Goal: Check status: Check status

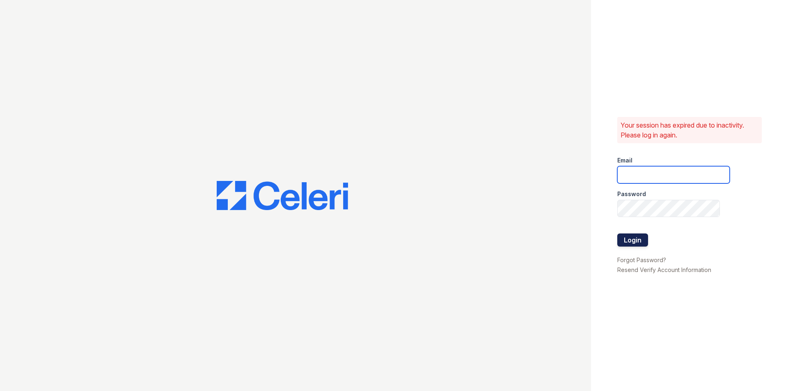
type input "[EMAIL_ADDRESS][DOMAIN_NAME]"
click at [641, 243] on button "Login" at bounding box center [632, 239] width 31 height 13
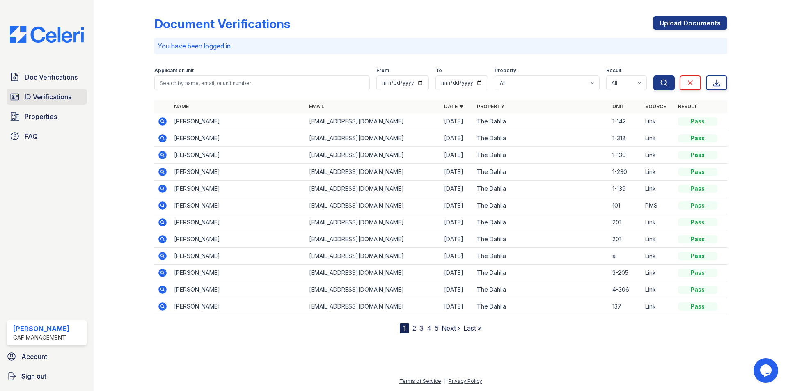
click at [58, 92] on span "ID Verifications" at bounding box center [48, 97] width 47 height 10
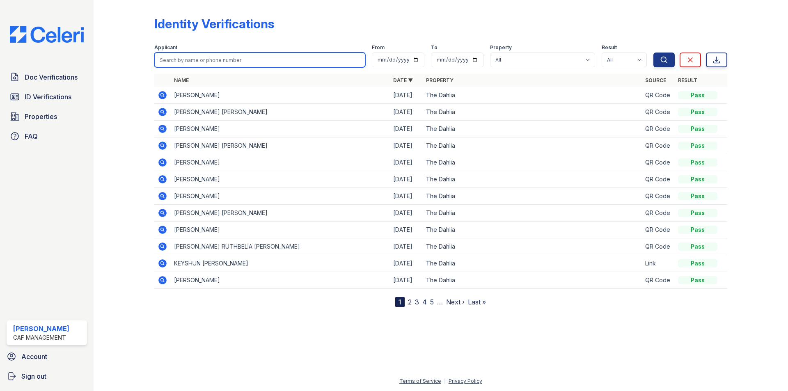
click at [220, 66] on input "search" at bounding box center [259, 60] width 211 height 15
type input "uli"
click at [653, 53] on button "Search" at bounding box center [663, 60] width 21 height 15
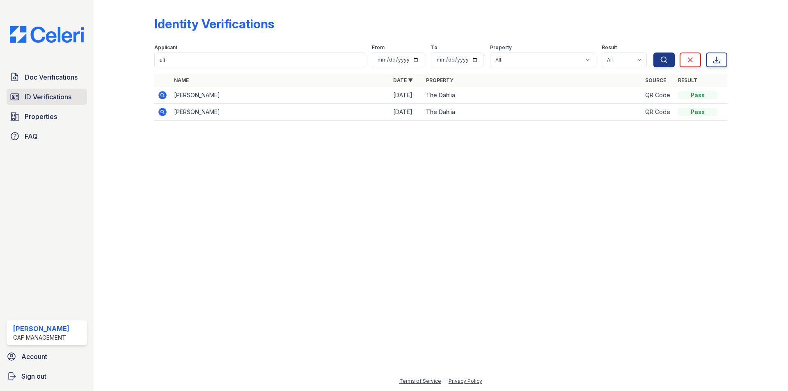
click at [50, 102] on link "ID Verifications" at bounding box center [47, 97] width 80 height 16
